Goal: Book appointment/travel/reservation

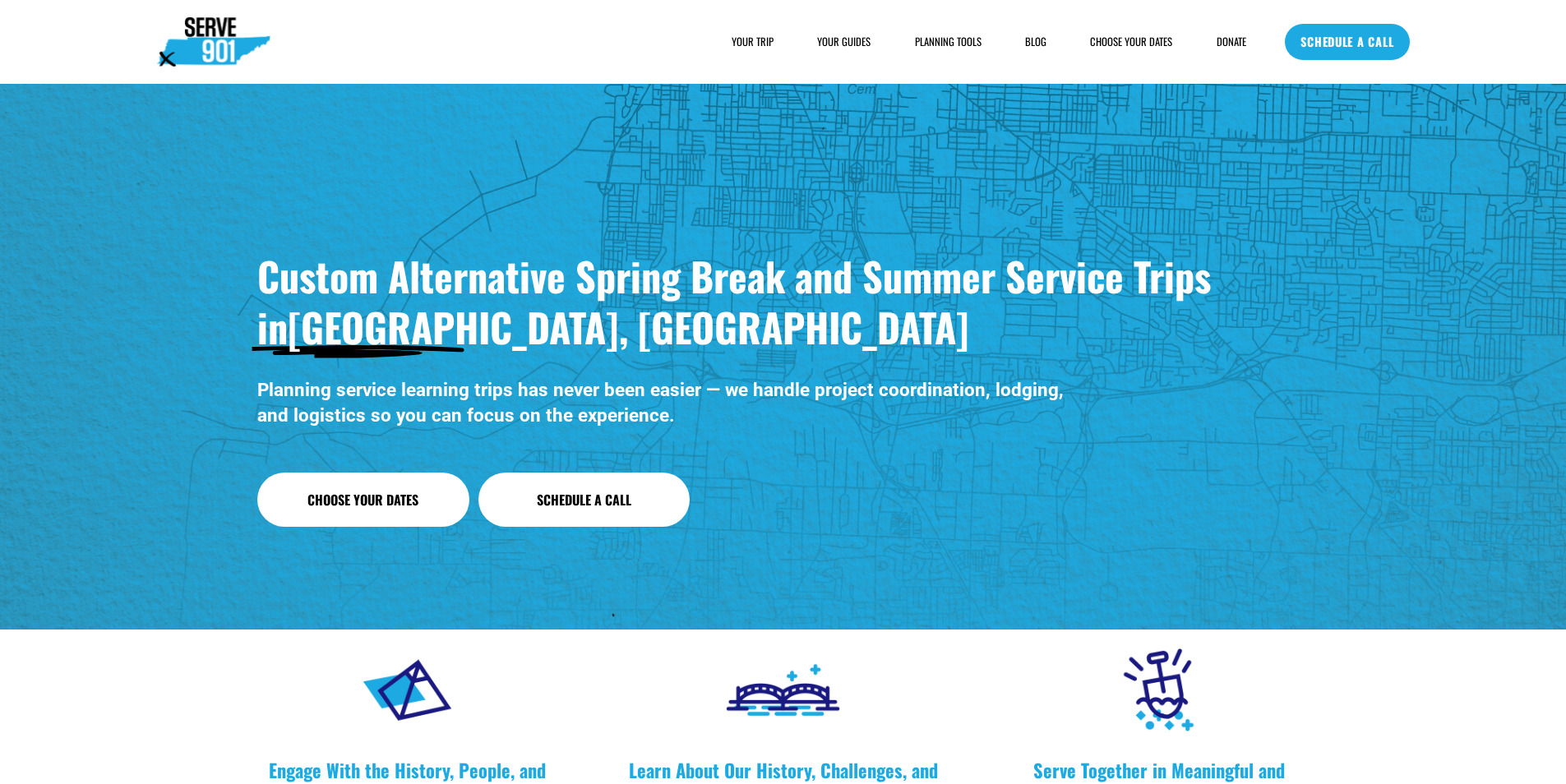
click at [1359, 38] on link "SCHEDULE A CALL" at bounding box center [1347, 42] width 124 height 36
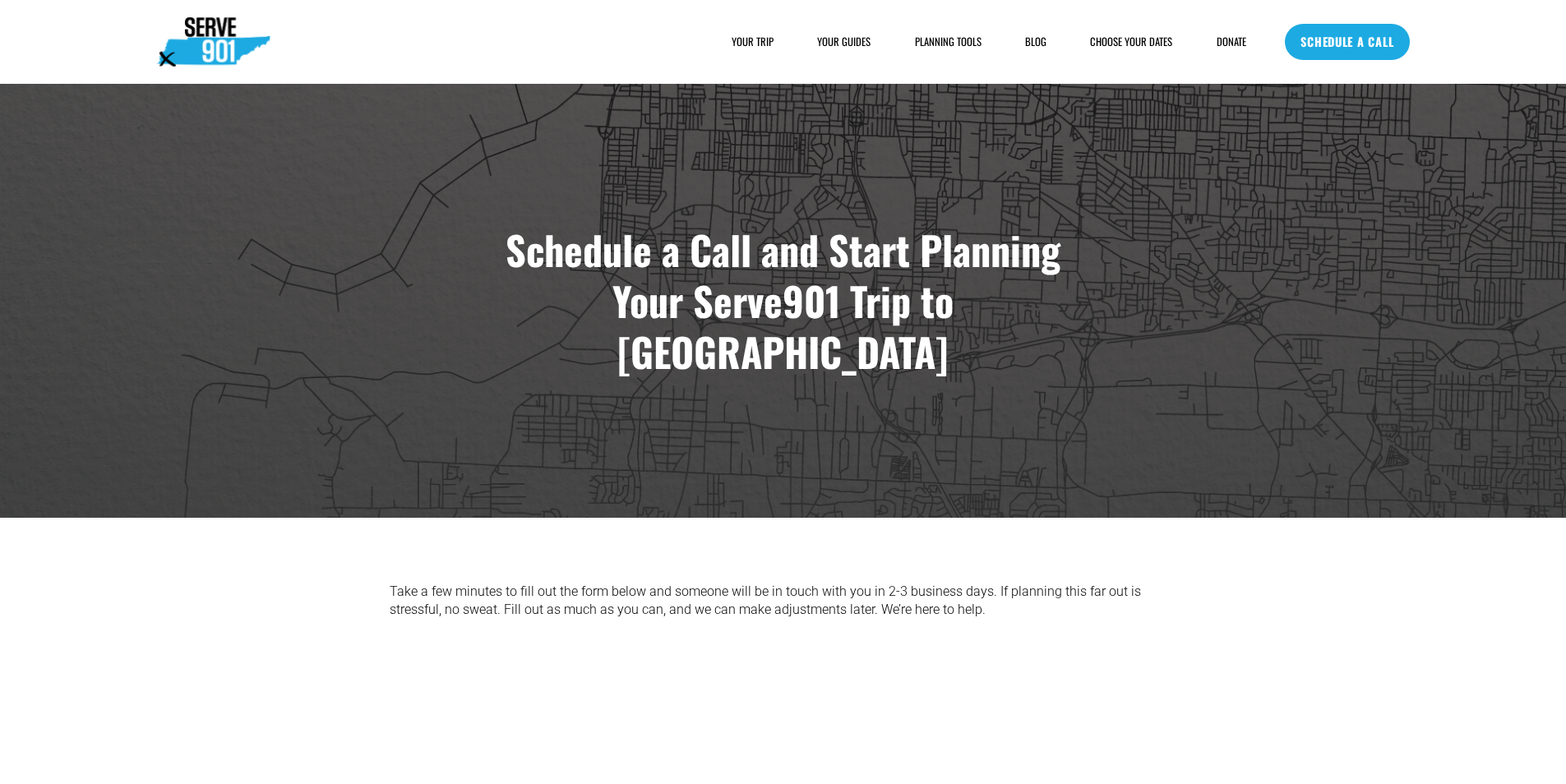
click at [1390, 50] on link "SCHEDULE A CALL" at bounding box center [1347, 42] width 124 height 36
click at [1312, 36] on link "SCHEDULE A CALL" at bounding box center [1347, 42] width 124 height 36
